Goal: Transaction & Acquisition: Obtain resource

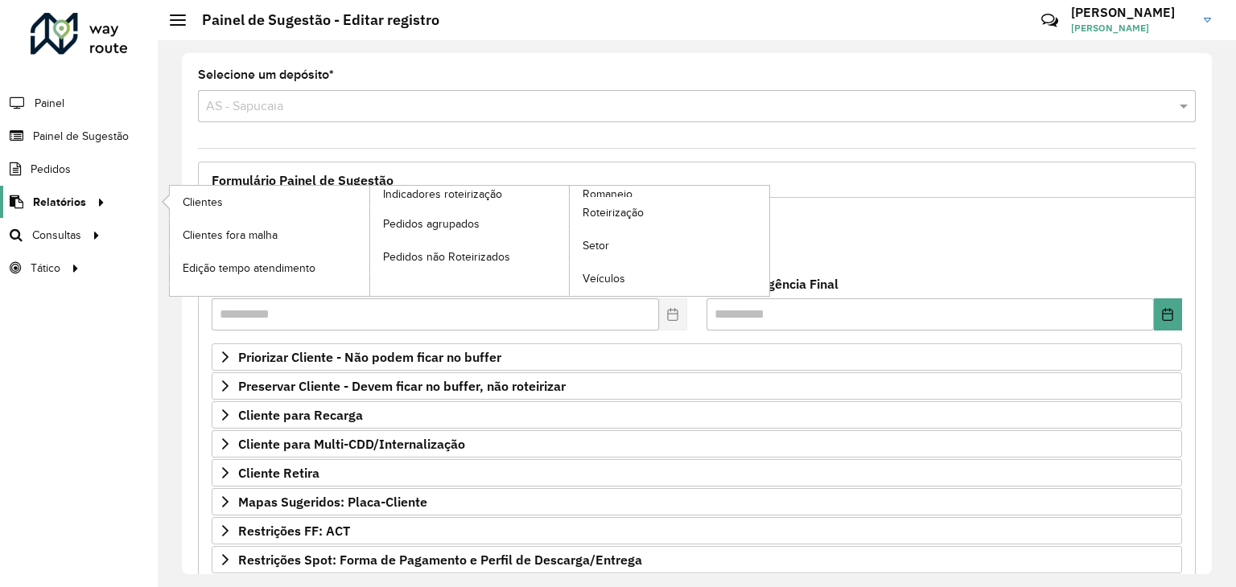
scroll to position [209, 0]
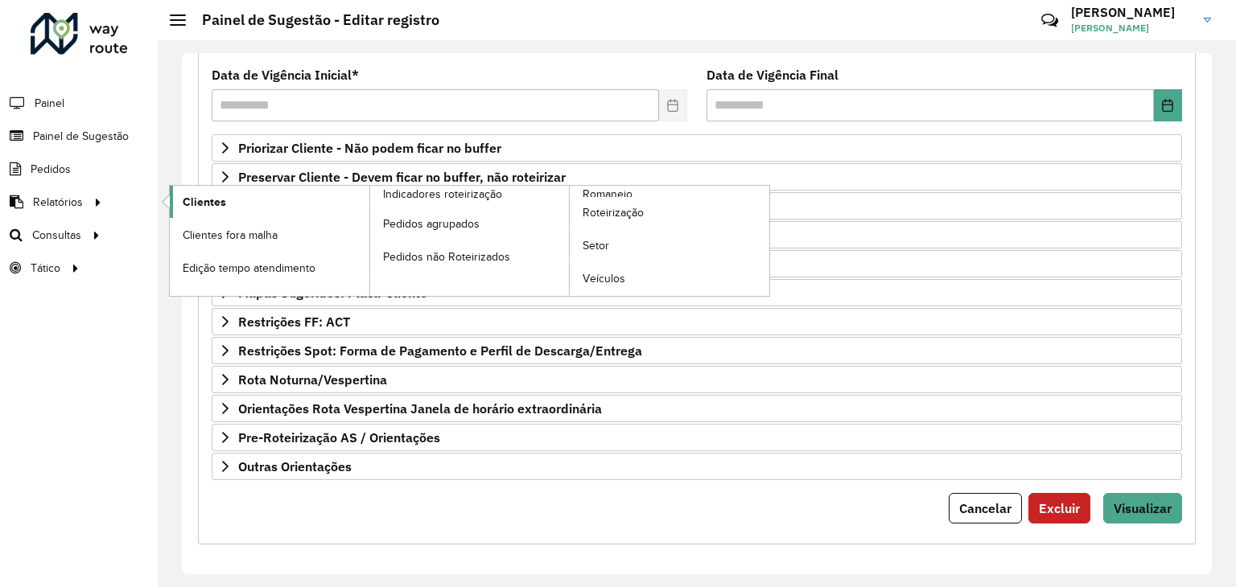
click at [237, 212] on link "Clientes" at bounding box center [270, 202] width 200 height 32
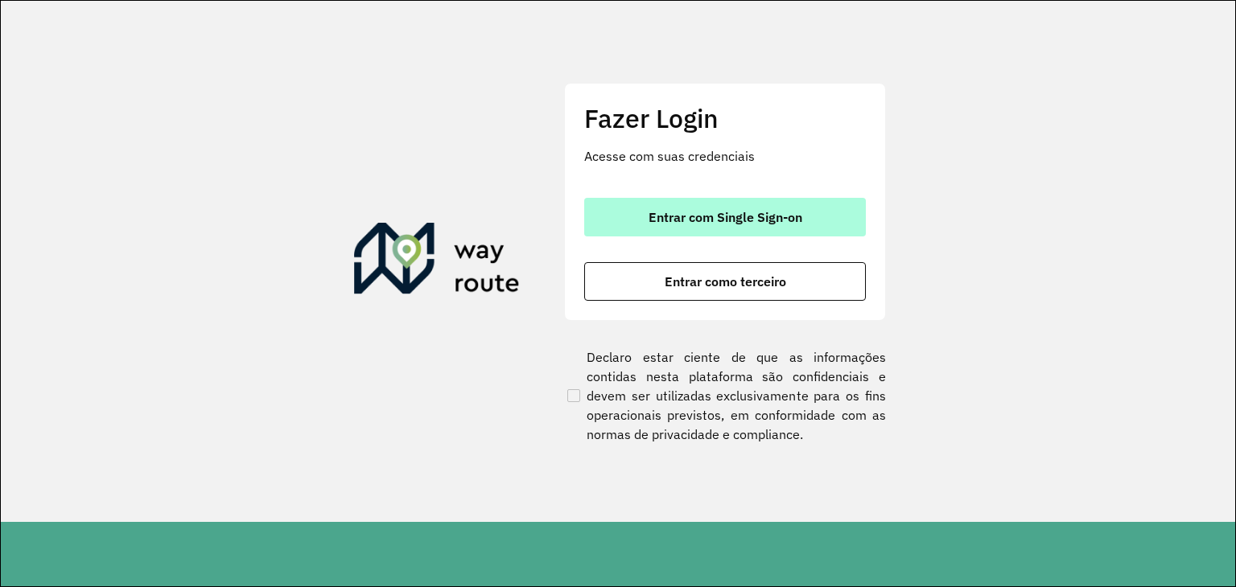
click at [827, 213] on button "Entrar com Single Sign-on" at bounding box center [725, 217] width 282 height 39
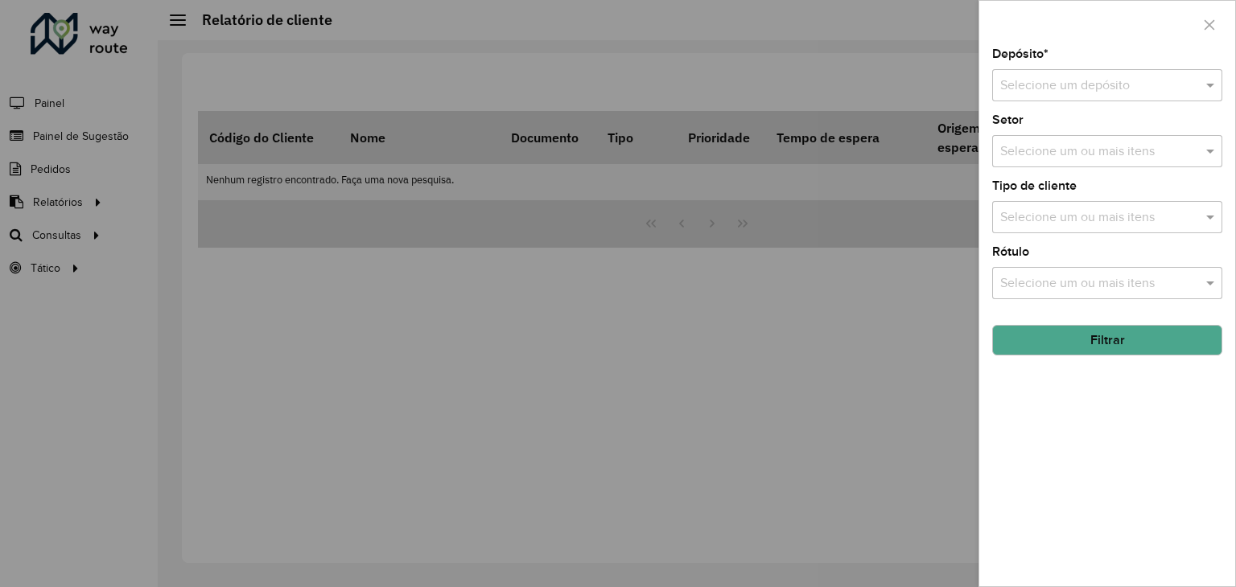
click at [1079, 93] on input "text" at bounding box center [1091, 85] width 182 height 19
click at [1047, 159] on span "CDD Sapucaia" at bounding box center [1039, 159] width 80 height 14
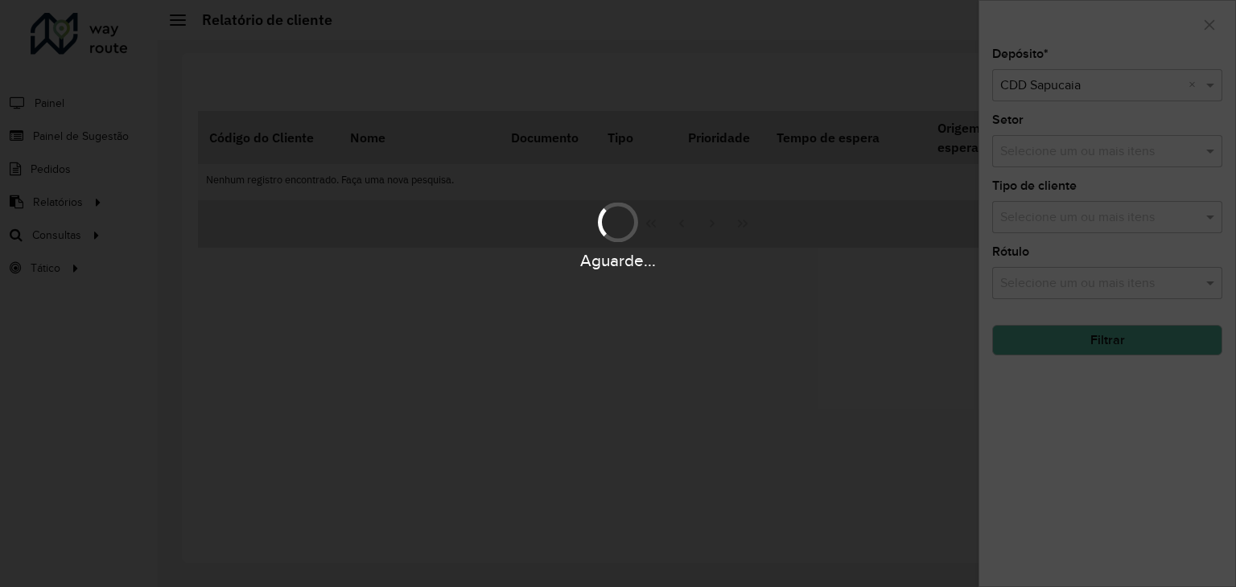
click at [1052, 228] on div "Aguarde..." at bounding box center [618, 234] width 1236 height 76
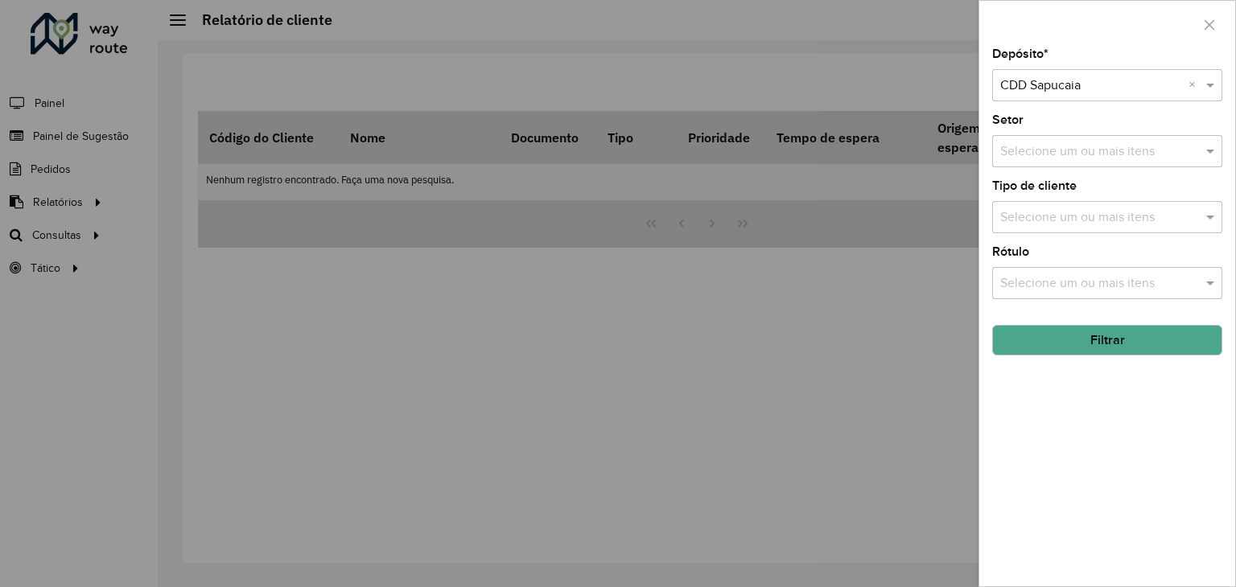
click at [1051, 216] on input "text" at bounding box center [1099, 217] width 206 height 19
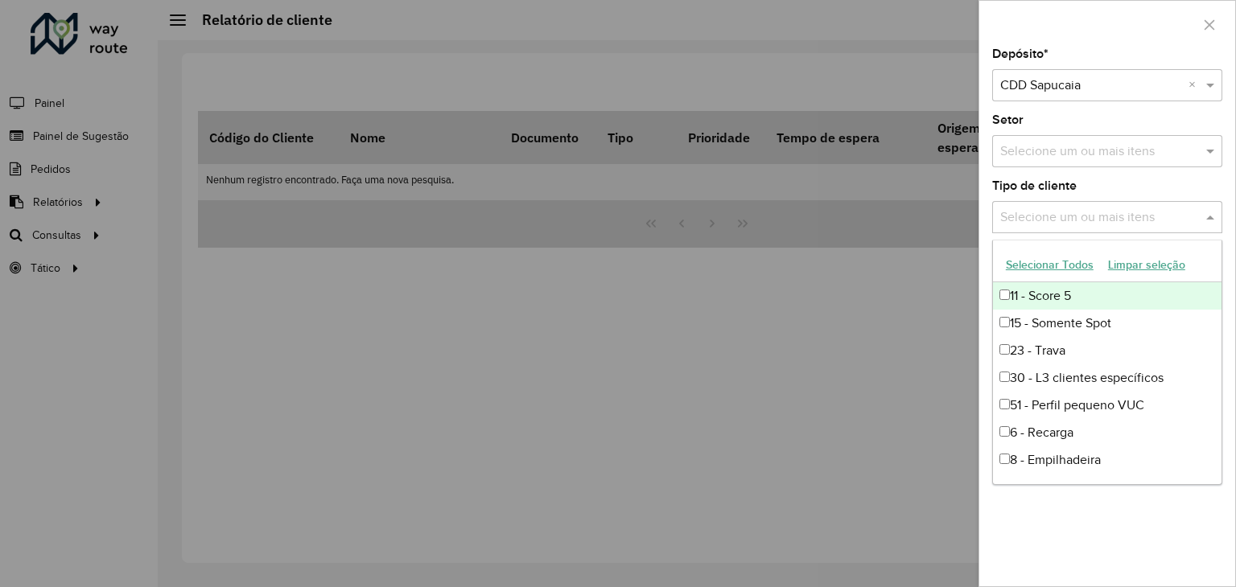
click at [1061, 265] on button "Selecionar Todos" at bounding box center [1049, 265] width 102 height 25
click at [1084, 173] on div "Depósito * Selecione um depósito × CDD Sapucaia × Setor Selecione um ou mais it…" at bounding box center [1107, 317] width 256 height 538
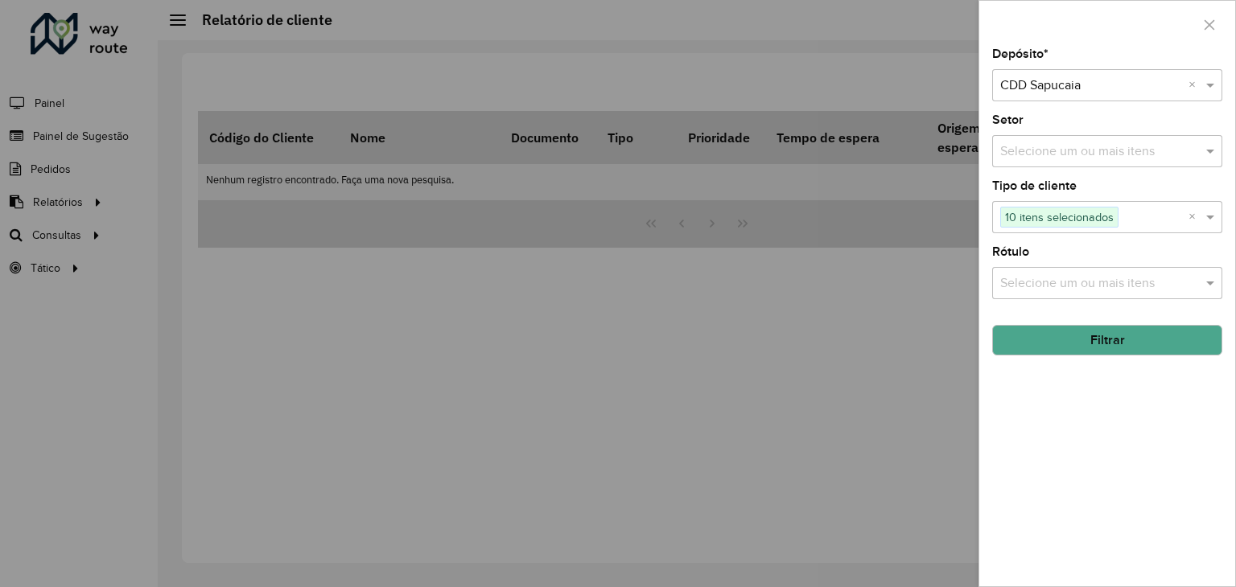
click at [1087, 348] on button "Filtrar" at bounding box center [1107, 340] width 230 height 31
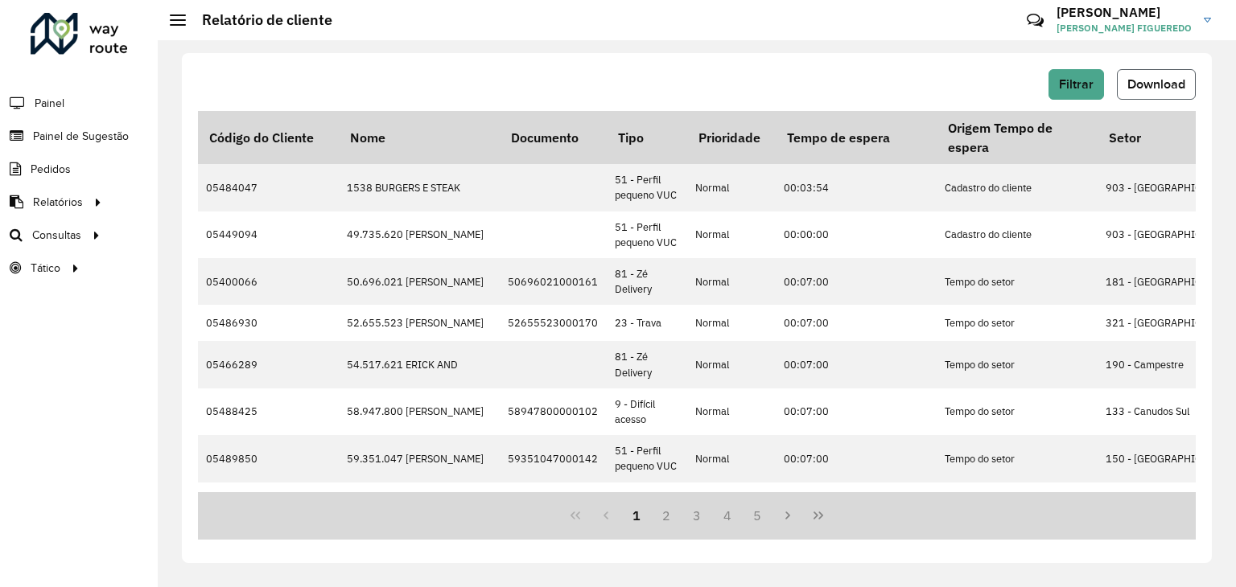
click at [1157, 84] on span "Download" at bounding box center [1156, 84] width 58 height 14
